Goal: Information Seeking & Learning: Learn about a topic

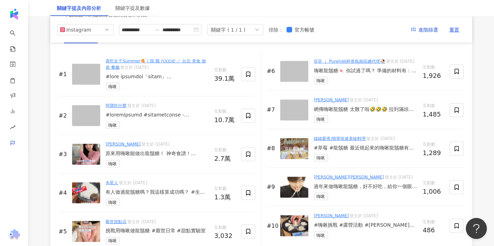
scroll to position [1055, 0]
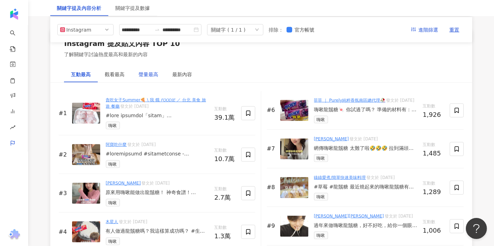
click at [149, 77] on div "聲量最高" at bounding box center [149, 75] width 20 height 8
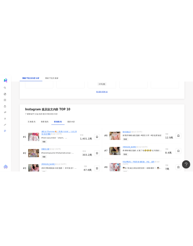
scroll to position [1087, 0]
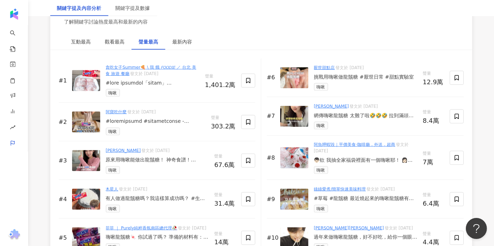
click at [135, 71] on link "貪吃女子Summer🍕 \ 我 餓 𝘍𝘖𝘖𝘋𝘐𝘌 ／ 台北 美食 旅遊 餐廳" at bounding box center [151, 70] width 91 height 11
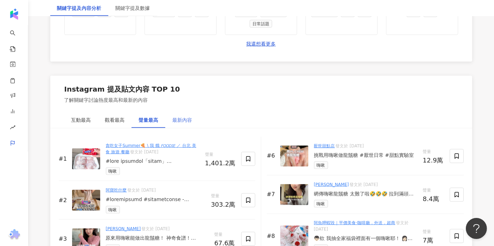
scroll to position [1048, 0]
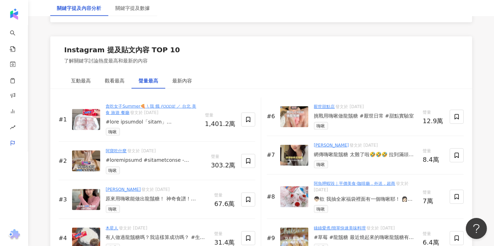
click at [155, 129] on div "貪吃女子Summer🍕 \ 我 餓 𝘍𝘖𝘖𝘋𝘐𝘌 ／ 台北 美食 旅遊 餐廳 發文於 2023/11/24 嗨啾" at bounding box center [153, 119] width 94 height 33
click at [162, 126] on div at bounding box center [153, 122] width 94 height 7
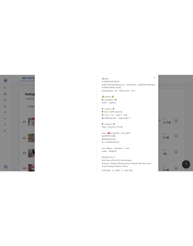
scroll to position [69, 0]
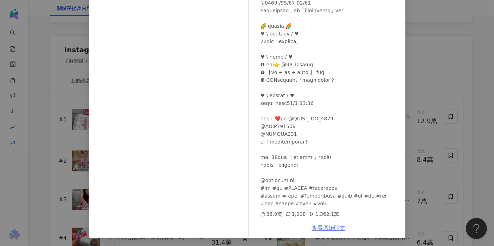
click at [330, 226] on link "查看原始貼文" at bounding box center [329, 228] width 34 height 7
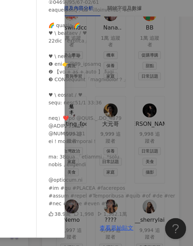
scroll to position [232, 0]
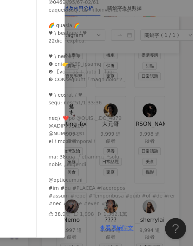
scroll to position [39, 0]
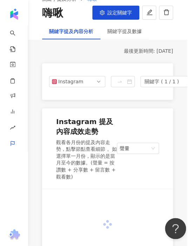
type input "**********"
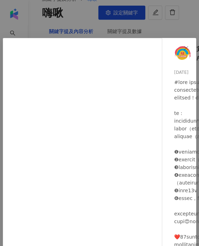
click at [64, 32] on div "貪吃女子Summer🍕 \ 我 餓 𝘍𝘖𝘖𝘋𝘐𝘌 ／ 台北 美食 旅遊 餐廳 2023/11/24 38.9萬 1,998 1,362.1萬 查看原始貼文" at bounding box center [99, 123] width 199 height 246
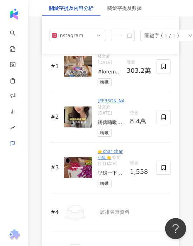
scroll to position [1445, 0]
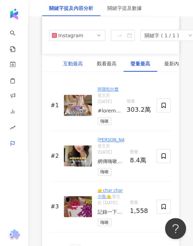
click at [80, 67] on div "互動最高" at bounding box center [73, 64] width 20 height 8
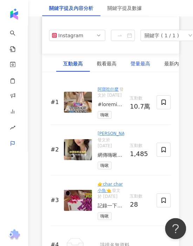
click at [131, 67] on div "聲量最高" at bounding box center [141, 64] width 20 height 8
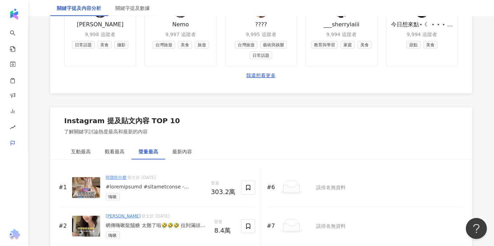
scroll to position [982, 0]
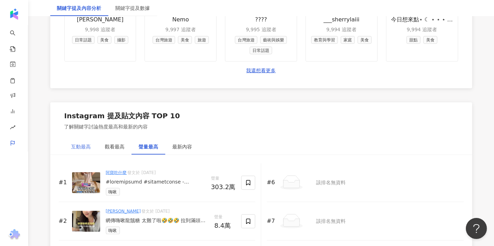
click at [70, 150] on div "互動最高" at bounding box center [81, 147] width 34 height 16
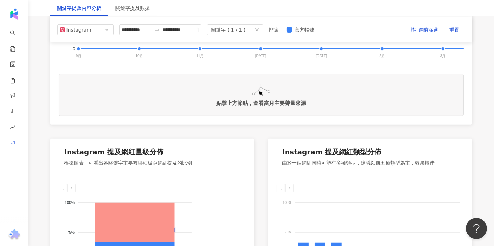
scroll to position [201, 0]
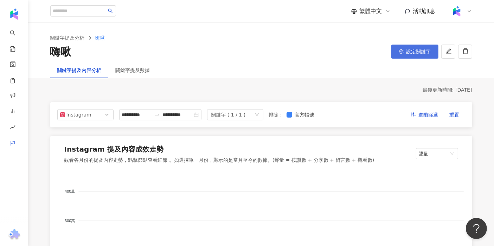
click at [418, 55] on button "設定關鍵字" at bounding box center [414, 52] width 47 height 14
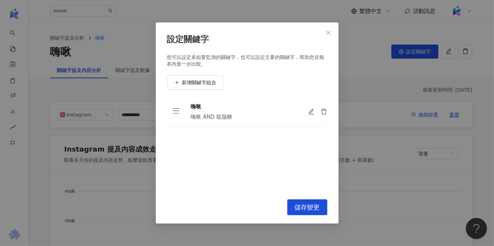
click at [392, 78] on div "設定關鍵字 您可以設定多組要監測的關鍵字，也可以設定主要的關鍵字，幫助您在報表內進一步比較。 新增關鍵字組合 嗨啾 嗨啾 AND 龍鬚糖 To pick up…" at bounding box center [247, 123] width 494 height 246
click at [60, 30] on div "設定關鍵字 您可以設定多組要監測的關鍵字，也可以設定主要的關鍵字，幫助您在報表內進一步比較。 新增關鍵字組合 嗨啾 嗨啾 AND 龍鬚糖 To pick up…" at bounding box center [247, 123] width 494 height 246
click at [16, 14] on div "設定關鍵字 您可以設定多組要監測的關鍵字，也可以設定主要的關鍵字，幫助您在報表內進一步比較。 新增關鍵字組合 嗨啾 嗨啾 AND 龍鬚糖 To pick up…" at bounding box center [247, 123] width 494 height 246
type input "**********"
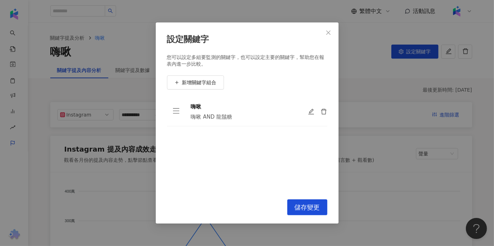
click at [14, 128] on div "設定關鍵字 您可以設定多組要監測的關鍵字，也可以設定主要的關鍵字，幫助您在報表內進一步比較。 新增關鍵字組合 嗨啾 嗨啾 AND 龍鬚糖 To pick up…" at bounding box center [247, 123] width 494 height 246
click at [323, 35] on span "Close" at bounding box center [328, 33] width 14 height 6
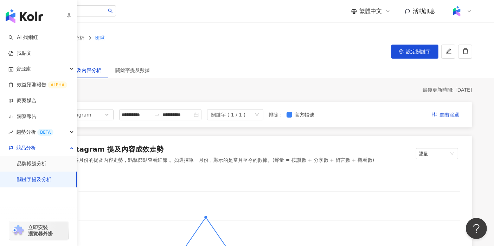
click at [37, 178] on link "關鍵字提及分析" at bounding box center [34, 179] width 34 height 7
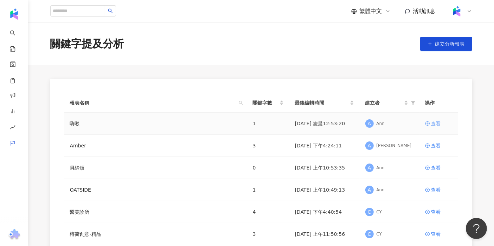
click at [426, 120] on link "查看" at bounding box center [438, 124] width 27 height 8
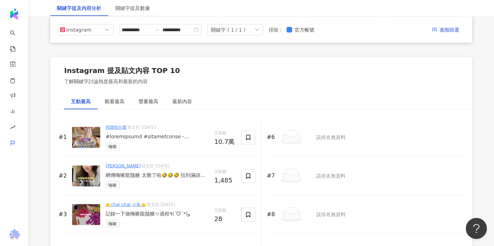
scroll to position [1015, 0]
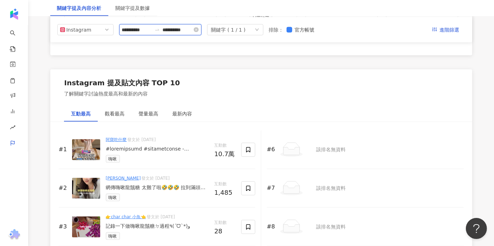
click at [137, 30] on input "**********" at bounding box center [137, 30] width 30 height 8
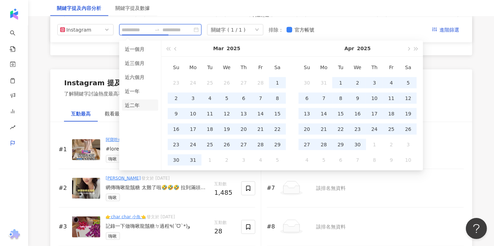
type input "**********"
click at [136, 100] on li "近二年" at bounding box center [140, 105] width 36 height 11
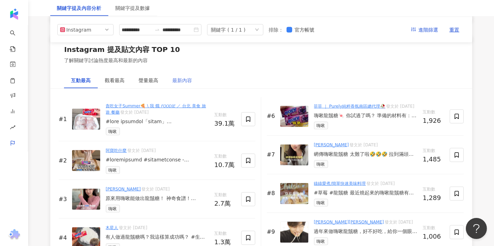
scroll to position [1036, 0]
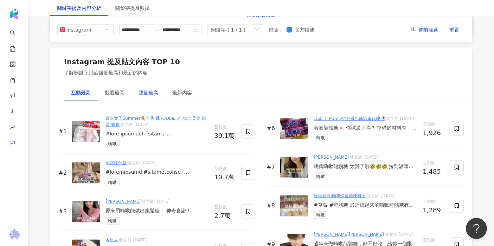
click at [149, 93] on div "聲量最高" at bounding box center [149, 93] width 20 height 8
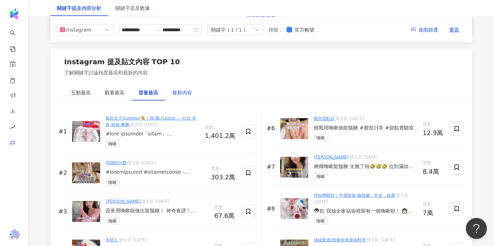
click at [184, 97] on div "最新內容" at bounding box center [183, 93] width 20 height 8
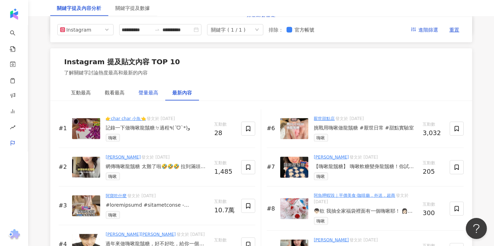
click at [152, 97] on div "聲量最高" at bounding box center [149, 93] width 20 height 8
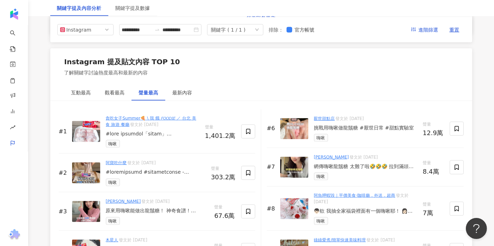
click at [210, 150] on div "#1 貪吃女子Summer🍕 \ 我 餓 𝘍𝘖𝘖𝘋𝘐𝘌 ／ 台北 美食 旅遊 餐廳 發文於 2023/11/24 嗨啾 聲量 1,401.2萬" at bounding box center [157, 132] width 197 height 44
click at [224, 140] on div "1,401.2萬" at bounding box center [220, 136] width 31 height 7
click at [189, 143] on div "貪吃女子Summer🍕 \ 我 餓 𝘍𝘖𝘖𝘋𝘐𝘌 ／ 台北 美食 旅遊 餐廳 發文於 2023/11/24 嗨啾" at bounding box center [153, 131] width 94 height 33
click at [84, 134] on img at bounding box center [86, 131] width 28 height 21
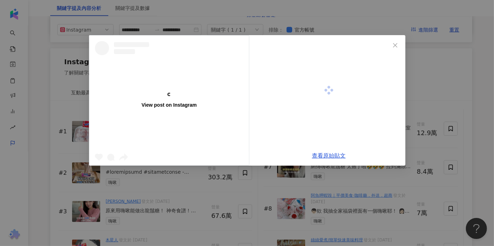
click at [57, 135] on div "View post on Instagram 查看原始貼文" at bounding box center [247, 123] width 494 height 246
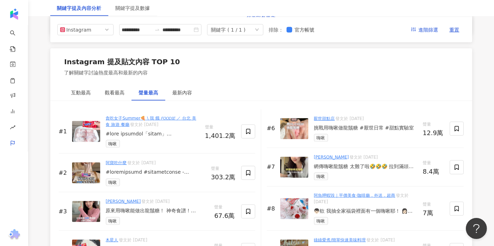
click at [84, 131] on img at bounding box center [86, 131] width 28 height 21
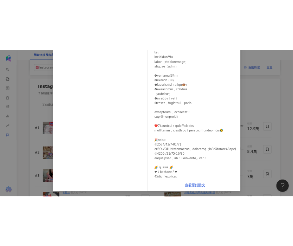
scroll to position [0, 0]
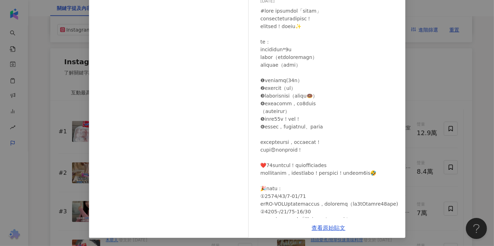
click at [429, 81] on div "貪吃女子Summer🍕 \ 我 餓 𝘍𝘖𝘖𝘋𝘐𝘌 ／ 台北 美食 旅遊 餐廳 2023/11/24 38.9萬 1,998 1,362.1萬 查看原始貼文" at bounding box center [247, 123] width 494 height 246
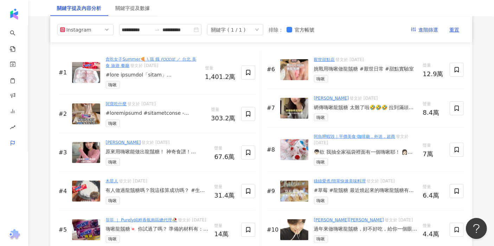
scroll to position [1093, 0]
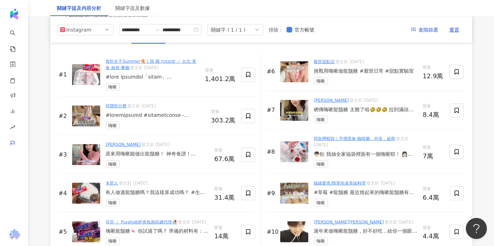
click at [356, 81] on div "嗨啾" at bounding box center [365, 81] width 103 height 8
click at [355, 75] on div "挑戰用嗨啾做龍鬚糖 #厭世日常 #甜點實驗室" at bounding box center [365, 71] width 103 height 7
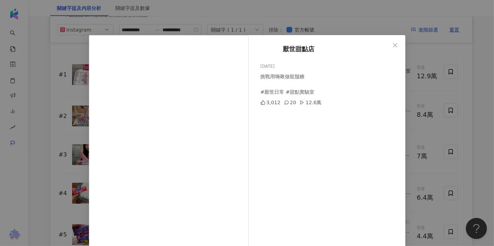
scroll to position [39, 0]
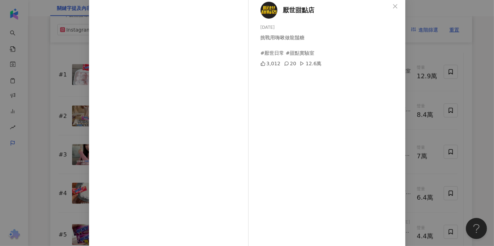
click at [411, 139] on div "厭世甜點店 2024/1/27 挑戰用嗨啾做龍鬚糖 #厭世日常 #甜點實驗室 3,012 20 12.6萬 查看原始貼文" at bounding box center [247, 123] width 494 height 246
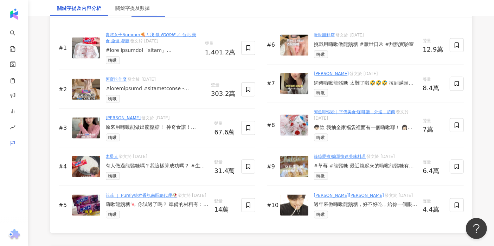
scroll to position [1132, 0]
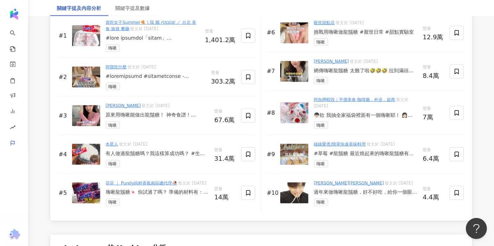
click at [113, 147] on link "木星人" at bounding box center [112, 144] width 13 height 5
click at [173, 167] on div "嗨啾" at bounding box center [157, 164] width 103 height 8
click at [78, 156] on img at bounding box center [86, 154] width 28 height 21
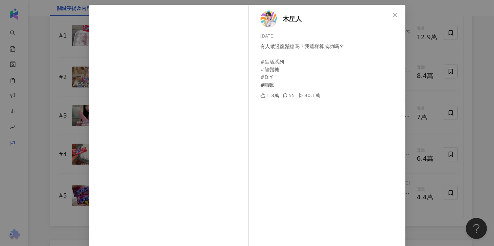
scroll to position [39, 0]
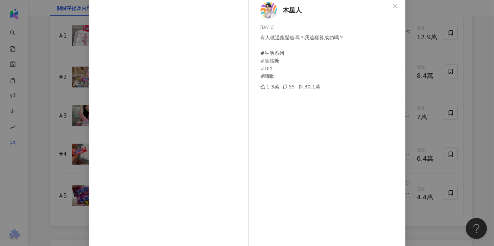
click at [439, 143] on div "木星人 2023/12/10 有人做過龍鬚糖嗎？我這樣算成功嗎？ #生活系列 #龍鬚糖 #DIY #嗨啾 1.3萬 55 30.1萬 查看原始貼文" at bounding box center [247, 123] width 494 height 246
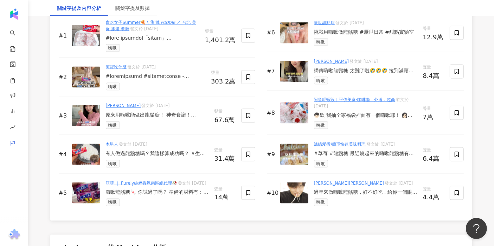
click at [335, 165] on div "嗨啾" at bounding box center [365, 164] width 103 height 8
click at [353, 157] on div "#草莓 #龍鬚糖 最近燒起來的嗨啾龍鬚糖有名到綠綠拿嗨啾結帳都會被問「你要做龍鬚糖嗎？」😆😆😆😆😆 食材很簡單 嗨啾草莓口味14顆 玉米粉一包 就這樣！！ 只…" at bounding box center [365, 153] width 103 height 7
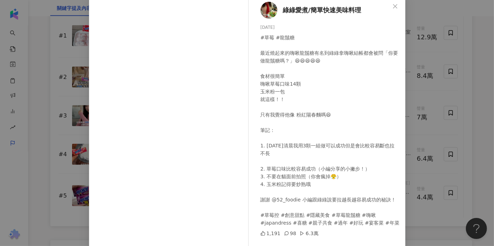
click at [451, 136] on div "綠綠愛煮/簡單快速美味料理 2023/11/29 #草莓 #龍鬚糖 最近燒起來的嗨啾龍鬚糖有名到綠綠拿嗨啾結帳都會被問「你要做龍鬚糖嗎？」😆😆😆😆😆 食材很簡…" at bounding box center [247, 123] width 494 height 246
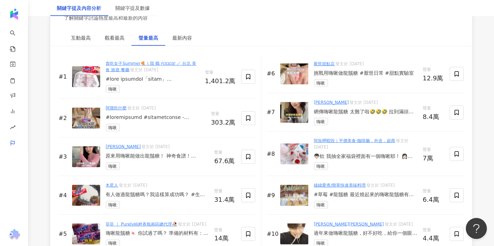
scroll to position [1132, 0]
